Goal: Check status: Check status

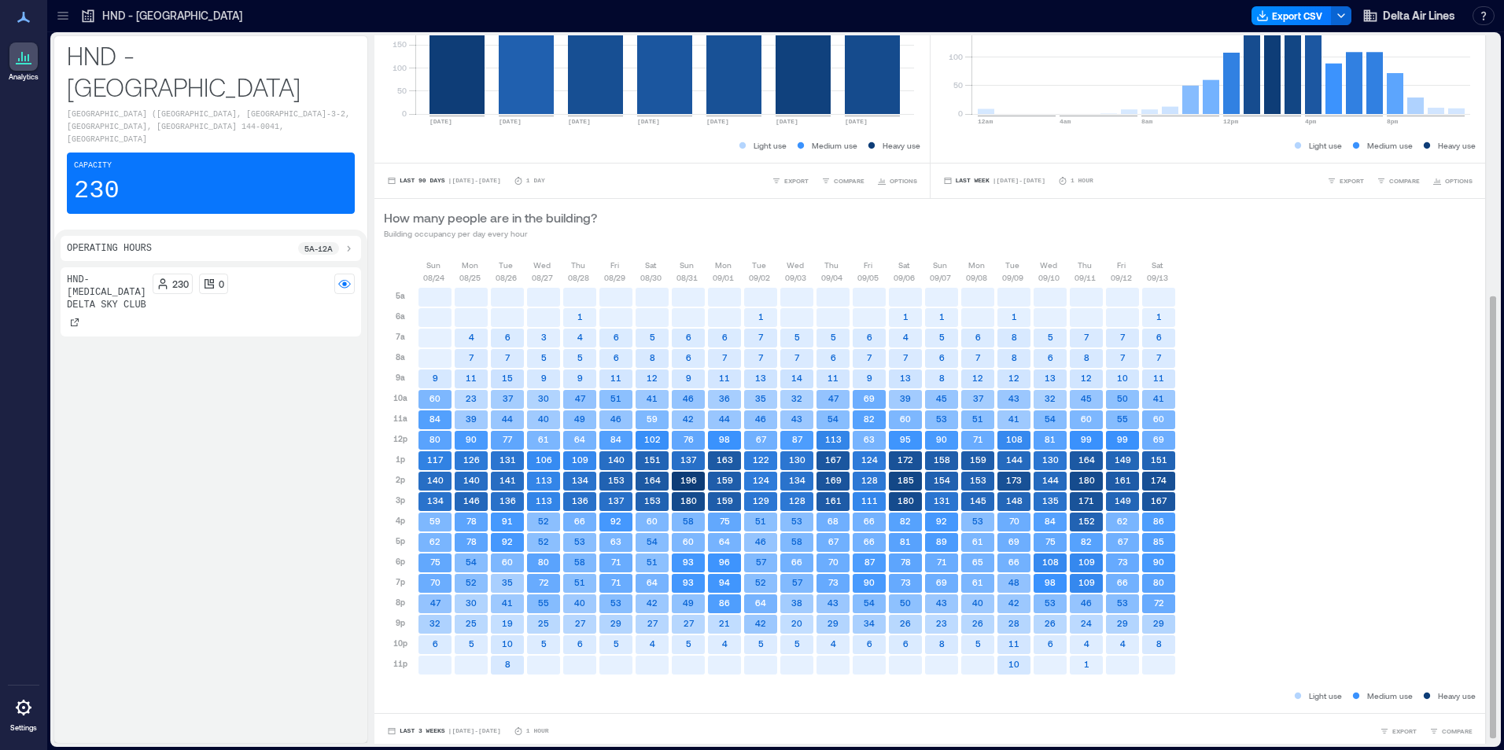
scroll to position [426, 0]
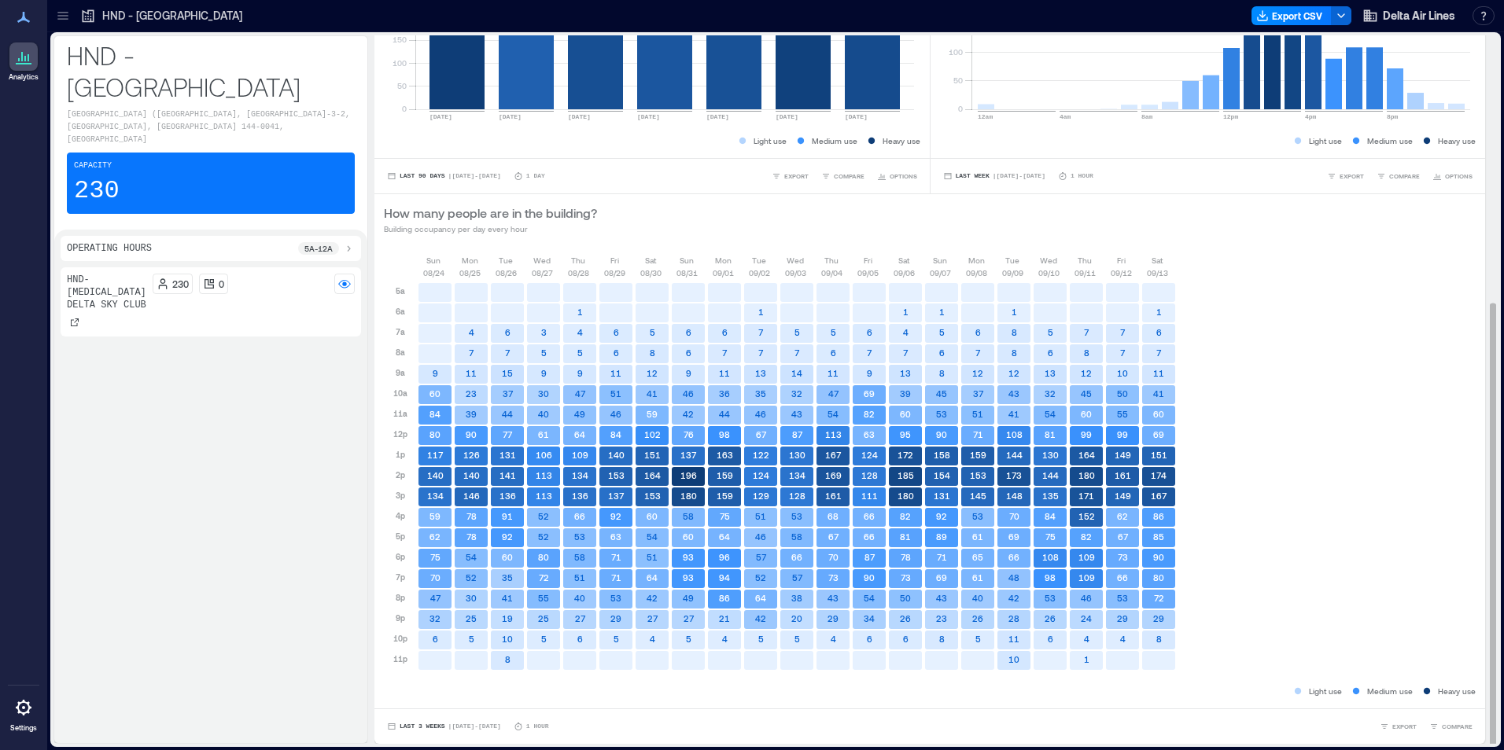
click at [549, 730] on div "Last 3 Weeks | [DATE] - [DATE] 1 Hour EXPORT COMPARE" at bounding box center [930, 727] width 1092 height 16
click at [504, 728] on button "Last 3 Weeks | [DATE] - [DATE]" at bounding box center [444, 727] width 120 height 16
click at [440, 697] on div "Last 7 Days Last Week Last 3 Weeks Custom" at bounding box center [427, 667] width 77 height 93
click at [417, 699] on span "Custom" at bounding box center [416, 697] width 34 height 11
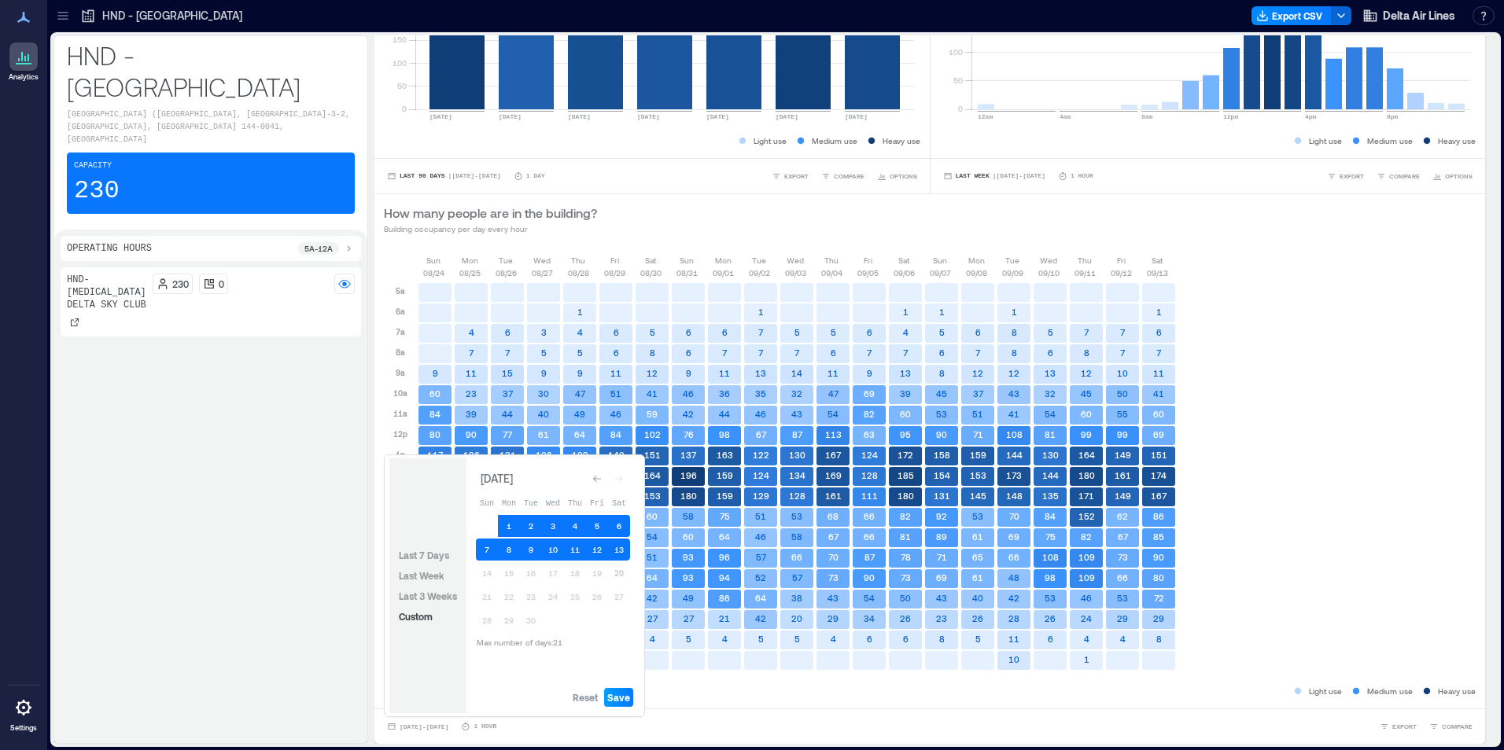
click at [628, 697] on span "Save" at bounding box center [618, 697] width 23 height 13
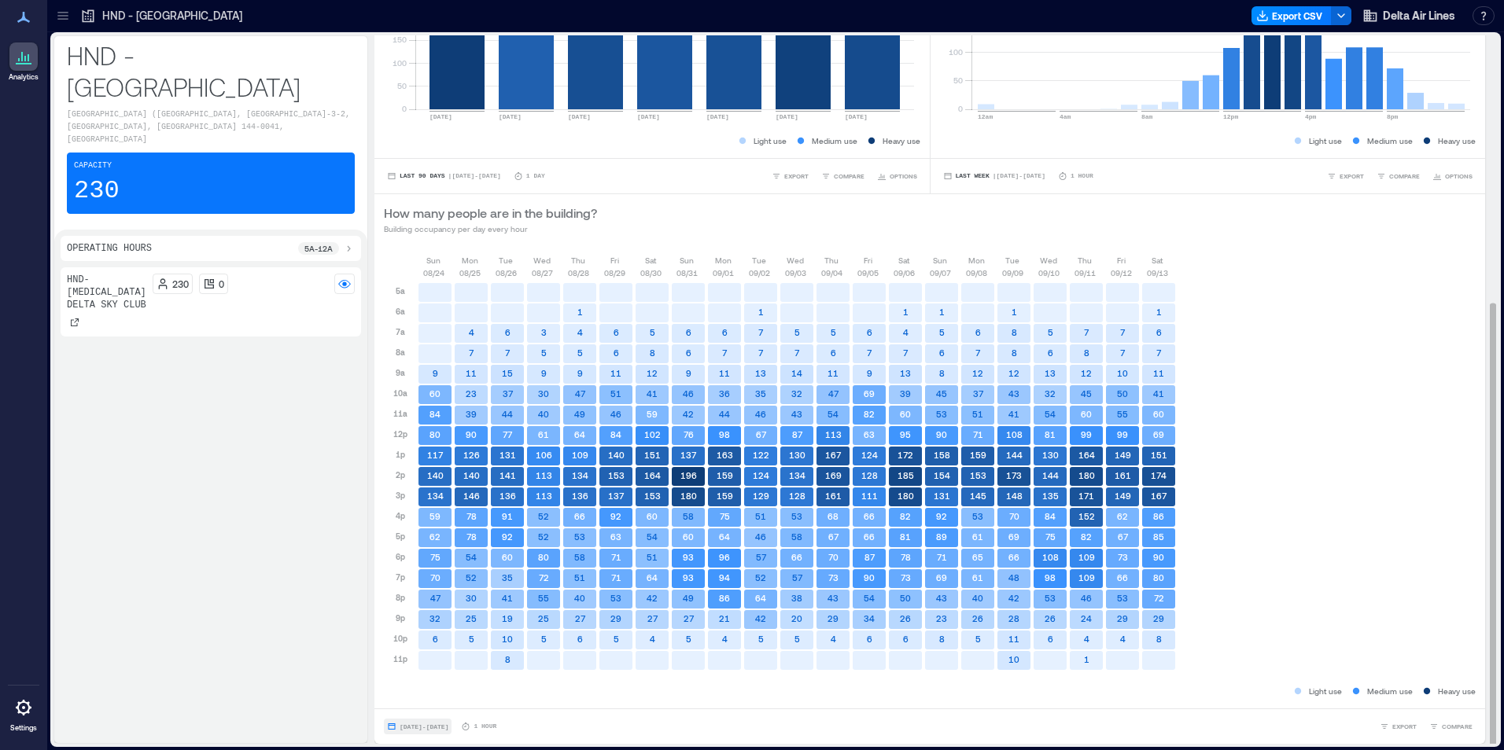
click at [440, 730] on span "[DATE] - [DATE]" at bounding box center [424, 727] width 49 height 7
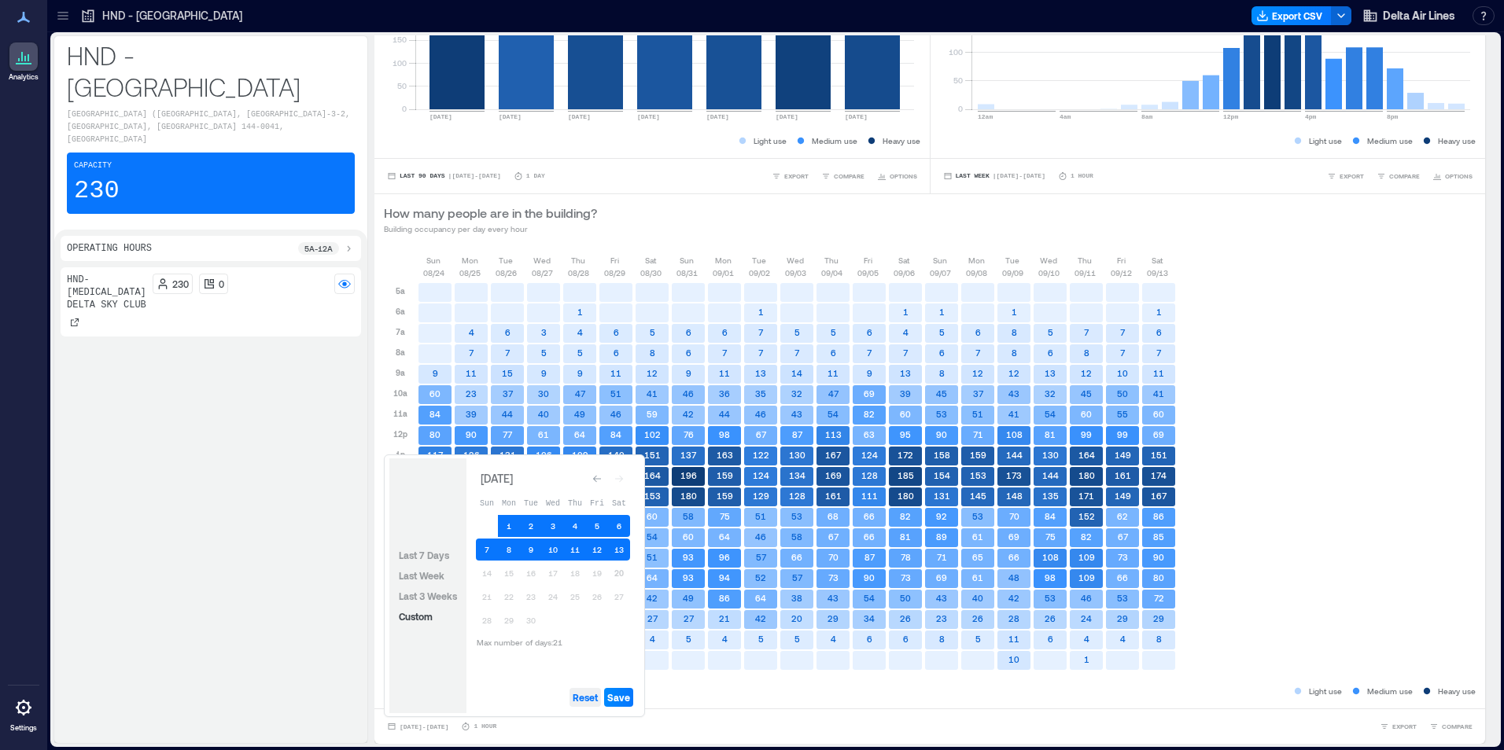
click at [584, 703] on span "Reset" at bounding box center [585, 697] width 25 height 13
click at [620, 577] on button "20" at bounding box center [619, 573] width 22 height 22
click at [485, 573] on button "14" at bounding box center [487, 573] width 22 height 22
click at [620, 696] on span "Save" at bounding box center [618, 697] width 23 height 13
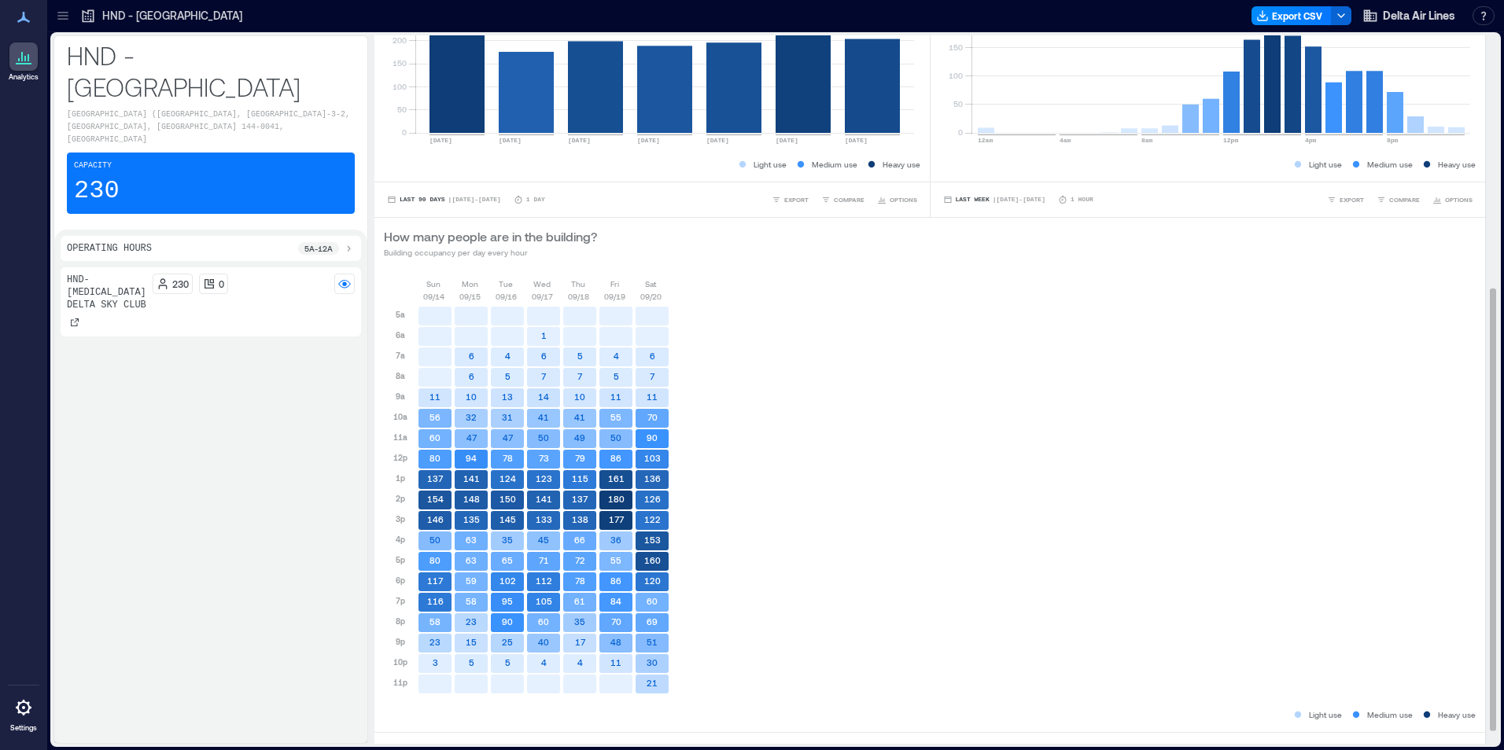
scroll to position [403, 0]
